Goal: Find specific page/section: Find specific page/section

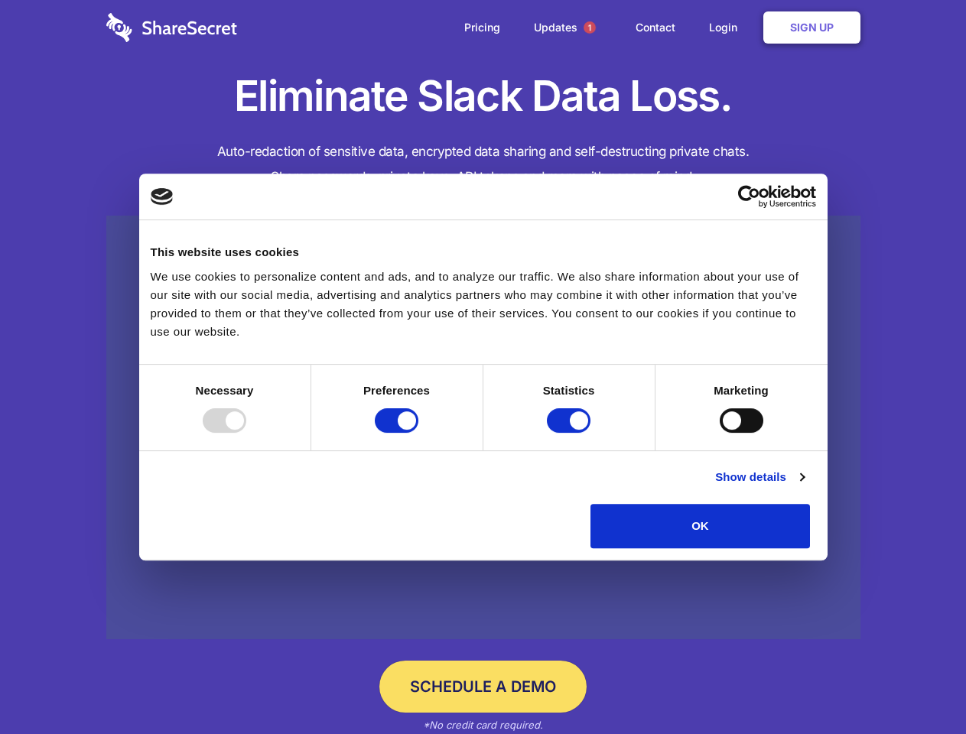
click at [246, 433] on div at bounding box center [225, 420] width 44 height 24
click at [418, 433] on input "Preferences" at bounding box center [397, 420] width 44 height 24
checkbox input "false"
click at [570, 433] on input "Statistics" at bounding box center [569, 420] width 44 height 24
checkbox input "false"
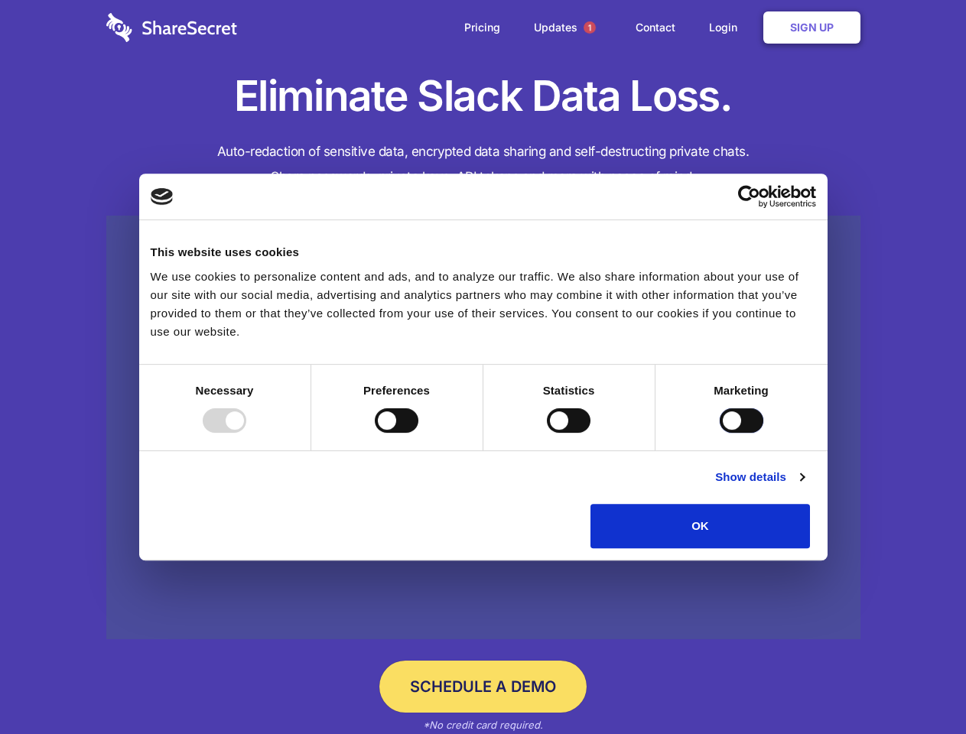
click at [720, 433] on input "Marketing" at bounding box center [742, 420] width 44 height 24
checkbox input "true"
click at [804, 486] on link "Show details" at bounding box center [759, 477] width 89 height 18
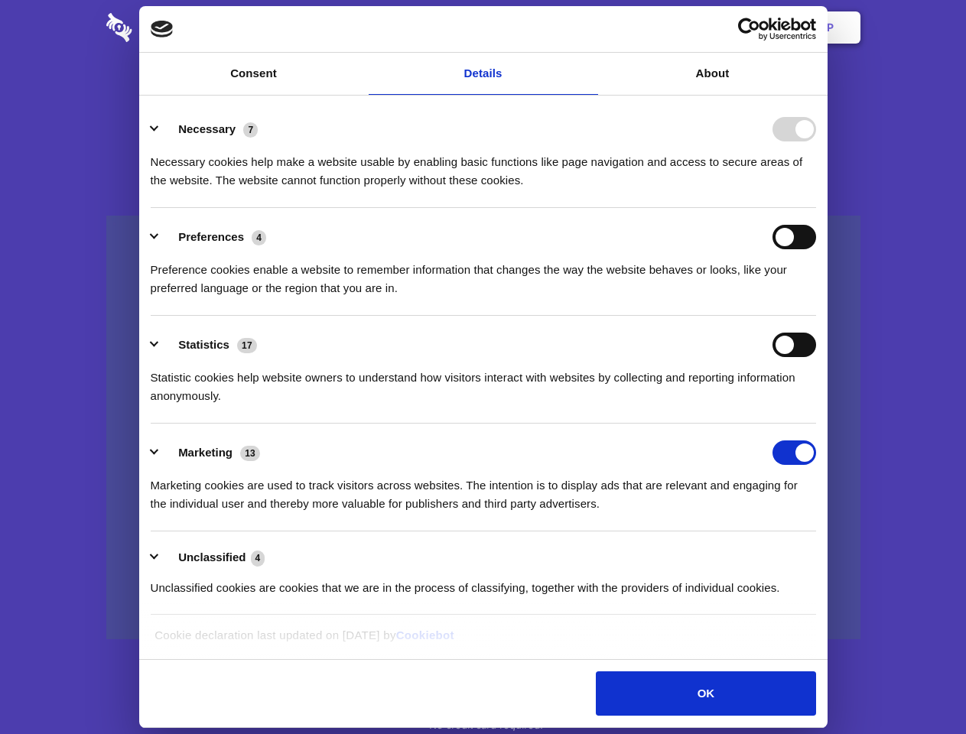
click at [823, 554] on ul "Necessary 7 Necessary cookies help make a website usable by enabling basic func…" at bounding box center [483, 357] width 680 height 515
click at [589, 28] on span "1" at bounding box center [589, 27] width 12 height 12
